Goal: Task Accomplishment & Management: Complete application form

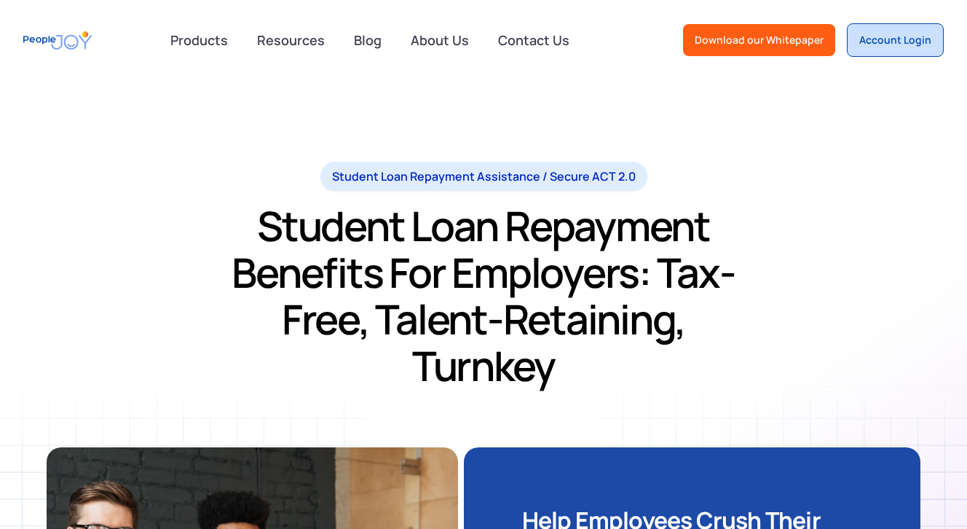
click at [859, 52] on link "Account Login" at bounding box center [895, 40] width 97 height 34
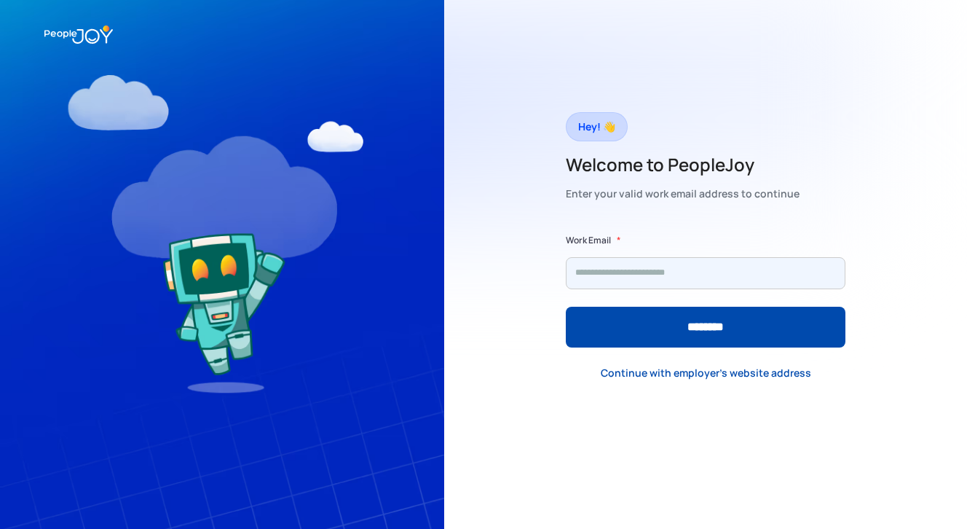
click at [613, 267] on input "Form" at bounding box center [706, 273] width 280 height 32
type input "**********"
click at [566, 307] on input "********" at bounding box center [706, 327] width 280 height 41
